Goal: Use online tool/utility: Use online tool/utility

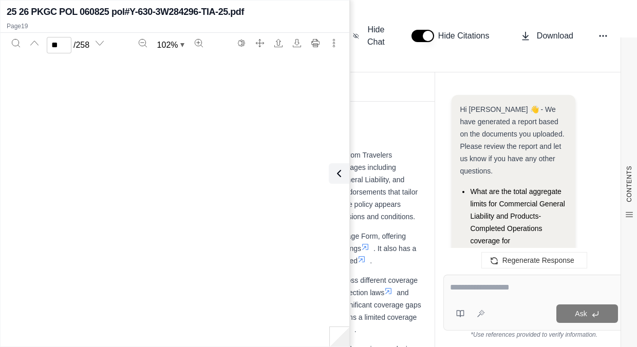
scroll to position [7803, 0]
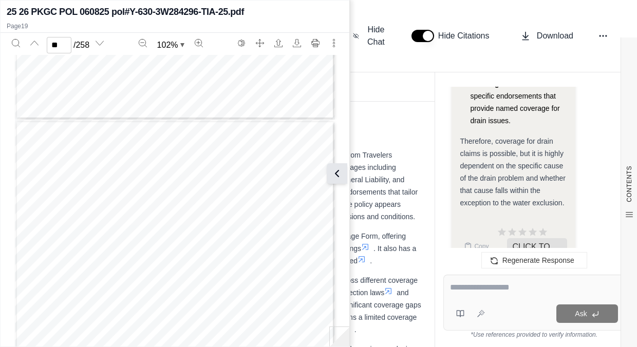
click at [333, 165] on button at bounding box center [337, 173] width 21 height 21
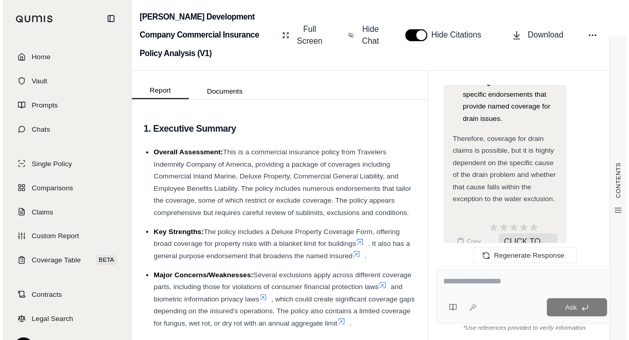
scroll to position [16883, 0]
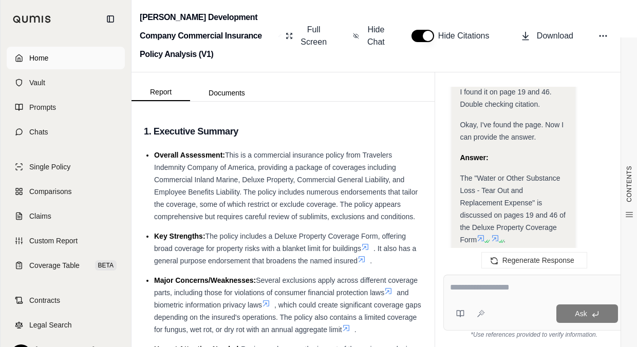
click at [41, 51] on link "Home" at bounding box center [66, 58] width 118 height 23
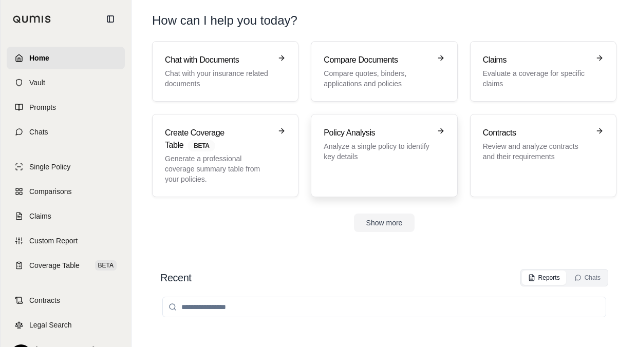
click at [336, 134] on h3 "Policy Analysis" at bounding box center [377, 133] width 106 height 12
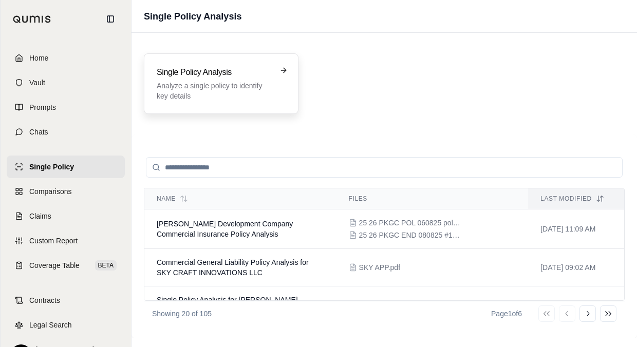
click at [273, 103] on div "Single Policy Analysis Analyze a single policy to identify key details" at bounding box center [221, 83] width 155 height 61
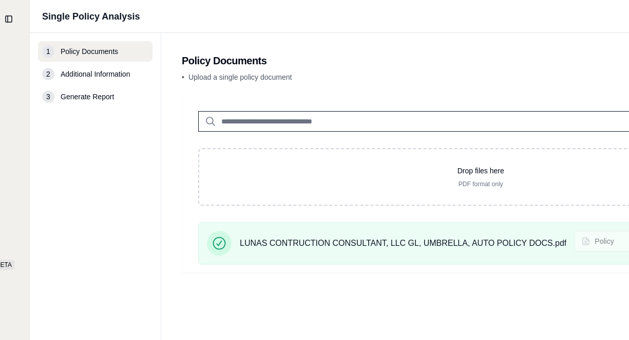
scroll to position [0, 273]
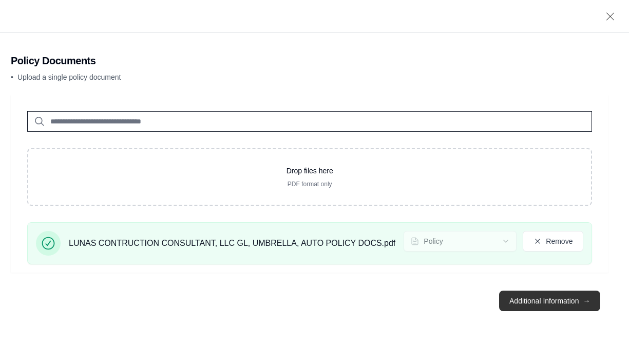
click at [552, 305] on button "Additional Information →" at bounding box center [549, 300] width 101 height 21
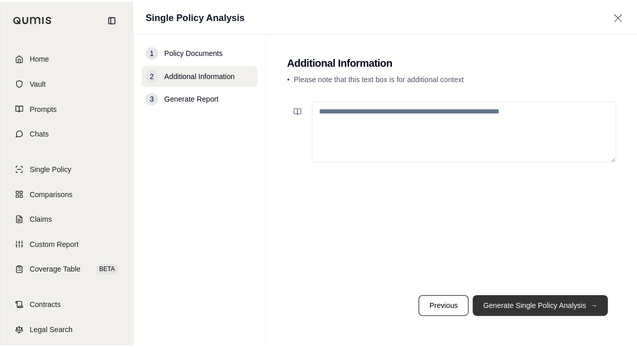
scroll to position [0, 0]
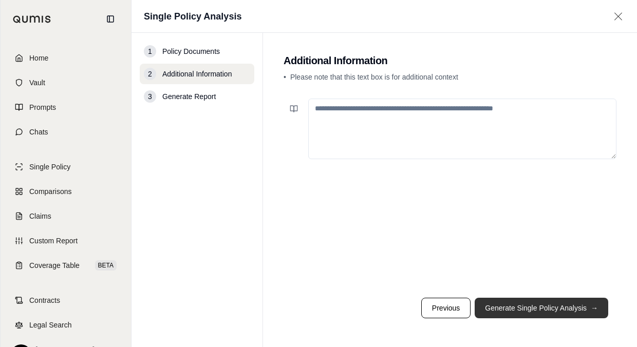
click at [552, 305] on button "Generate Single Policy Analysis →" at bounding box center [542, 308] width 134 height 21
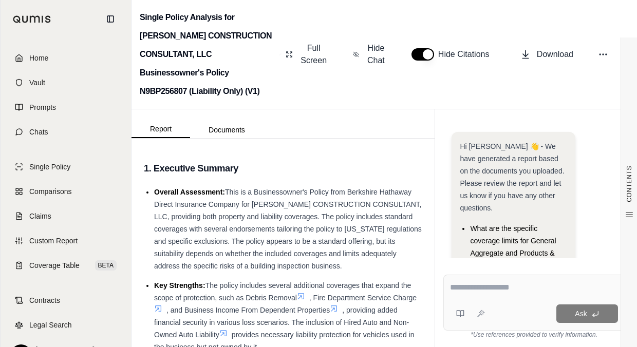
scroll to position [170, 0]
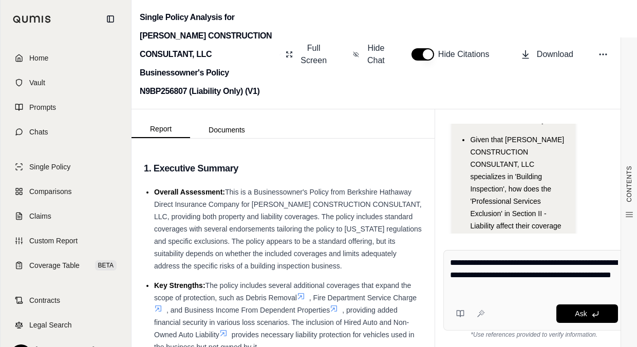
type textarea "**********"
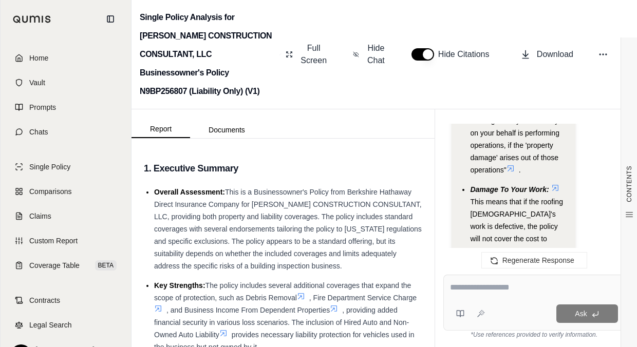
scroll to position [3456, 0]
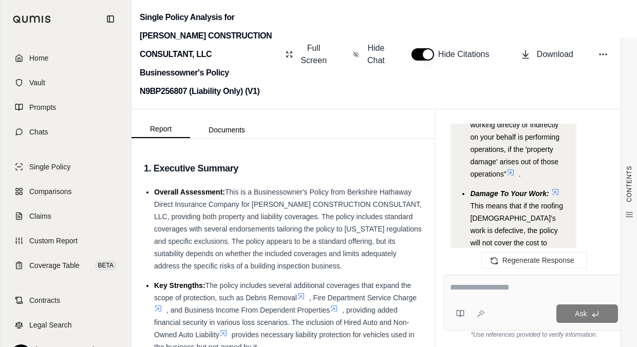
click at [556, 188] on icon at bounding box center [555, 192] width 8 height 8
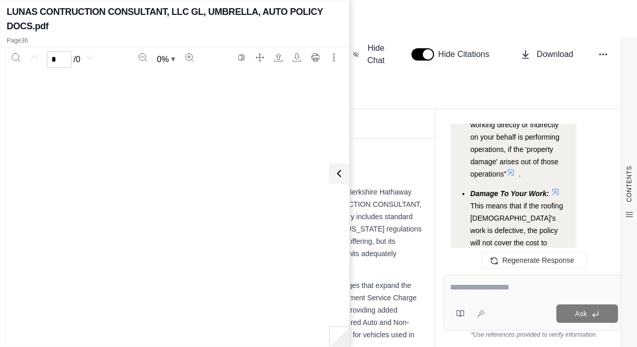
scroll to position [3861, 0]
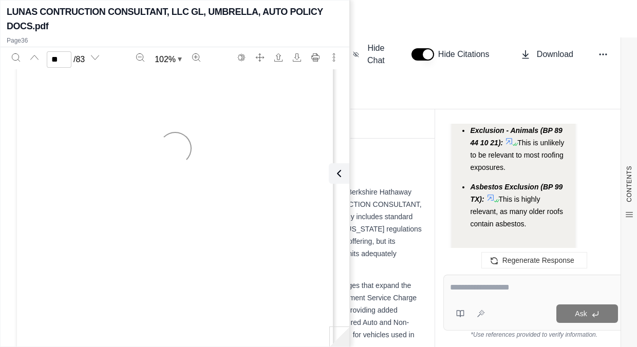
type input "**"
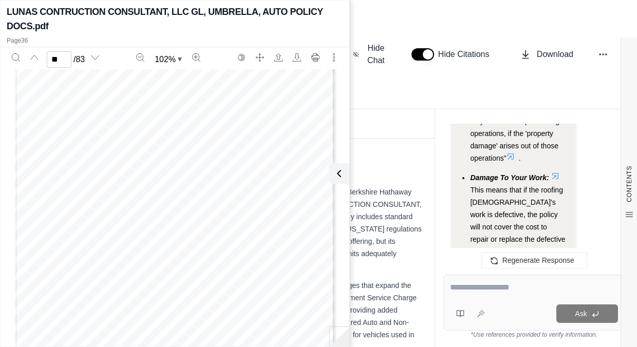
scroll to position [3471, 0]
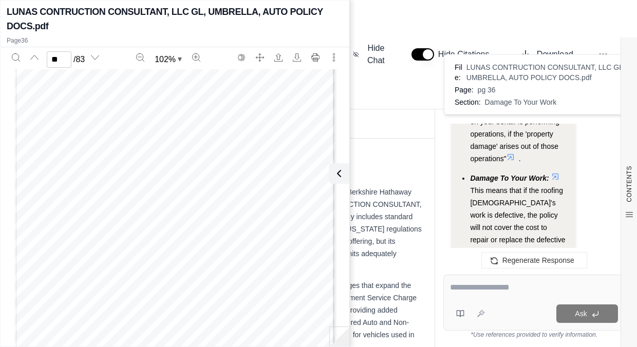
click at [554, 174] on icon at bounding box center [555, 177] width 6 height 6
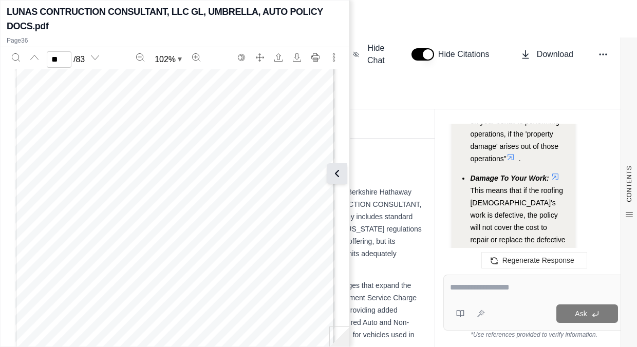
click at [337, 172] on icon at bounding box center [337, 173] width 12 height 12
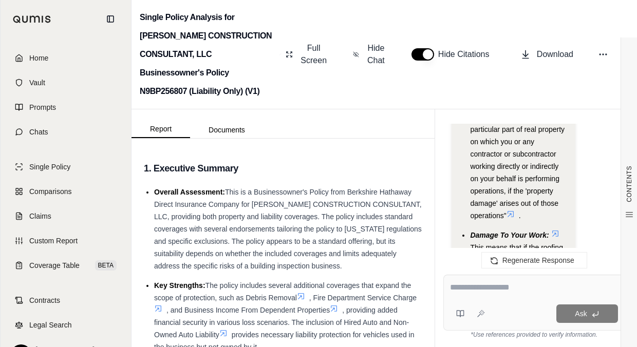
scroll to position [3415, 0]
click at [555, 229] on icon at bounding box center [555, 233] width 8 height 8
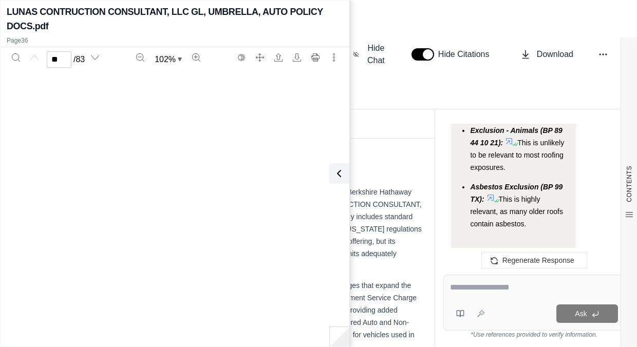
type input "**"
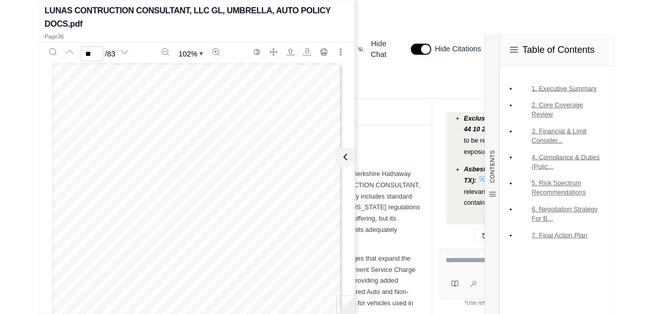
scroll to position [3721, 0]
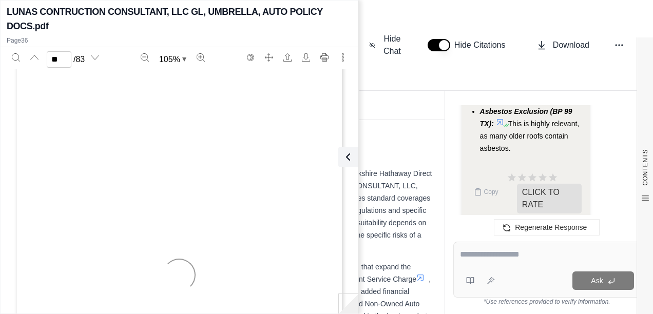
type input "**"
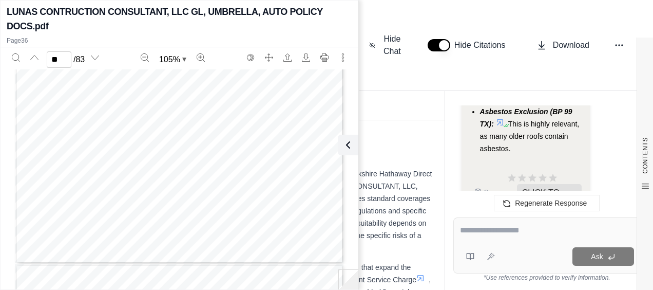
scroll to position [15169, 0]
click at [493, 232] on textarea at bounding box center [547, 230] width 174 height 12
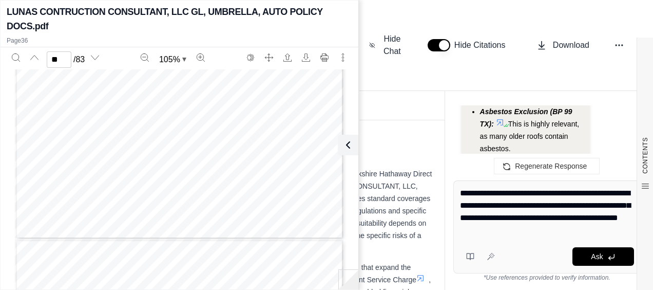
type textarea "**********"
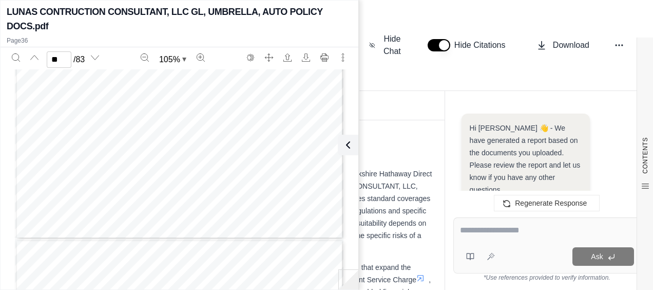
scroll to position [6786, 0]
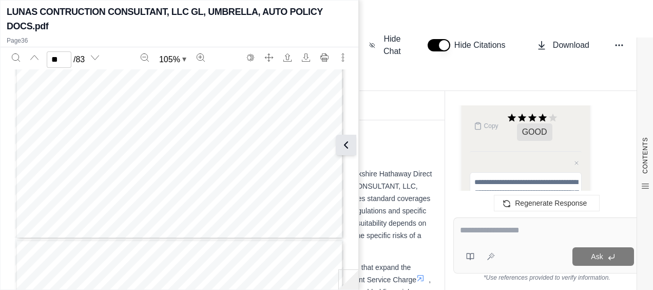
click at [351, 144] on icon at bounding box center [346, 145] width 12 height 12
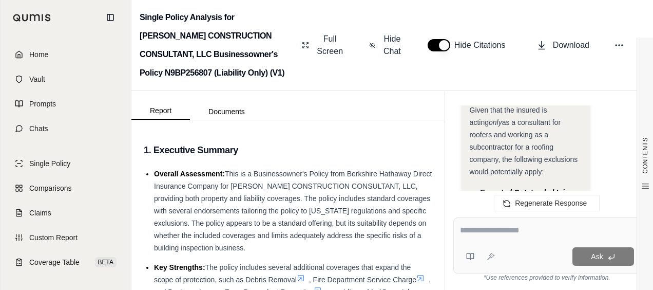
scroll to position [6427, 0]
click at [556, 218] on icon at bounding box center [558, 222] width 8 height 8
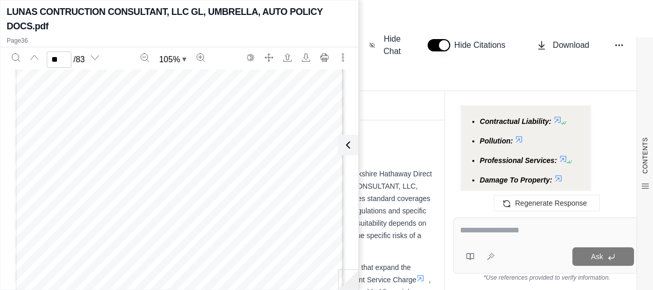
scroll to position [6786, 0]
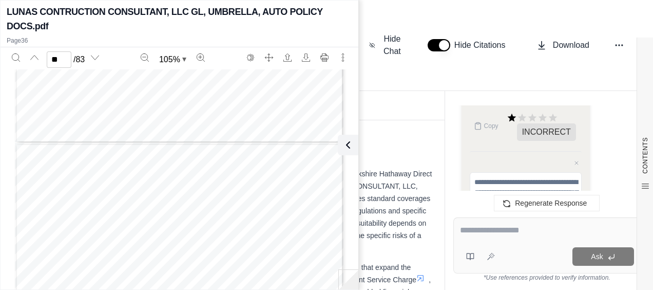
type input "**"
drag, startPoint x: 348, startPoint y: 153, endPoint x: 362, endPoint y: 151, distance: 14.0
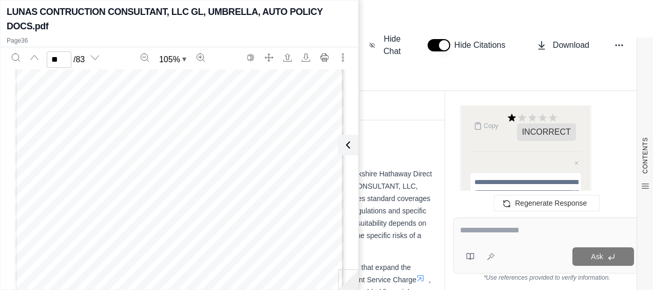
click at [348, 151] on button at bounding box center [348, 145] width 21 height 21
